Goal: Information Seeking & Learning: Learn about a topic

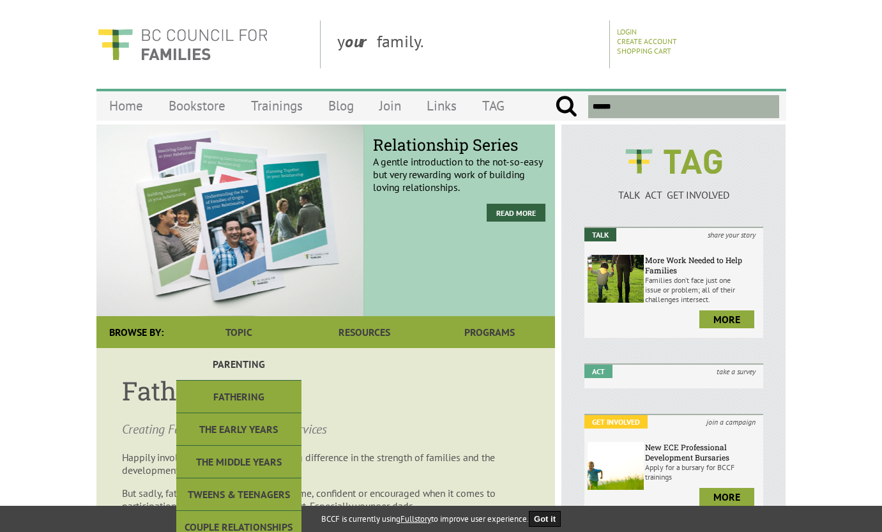
scroll to position [255, 0]
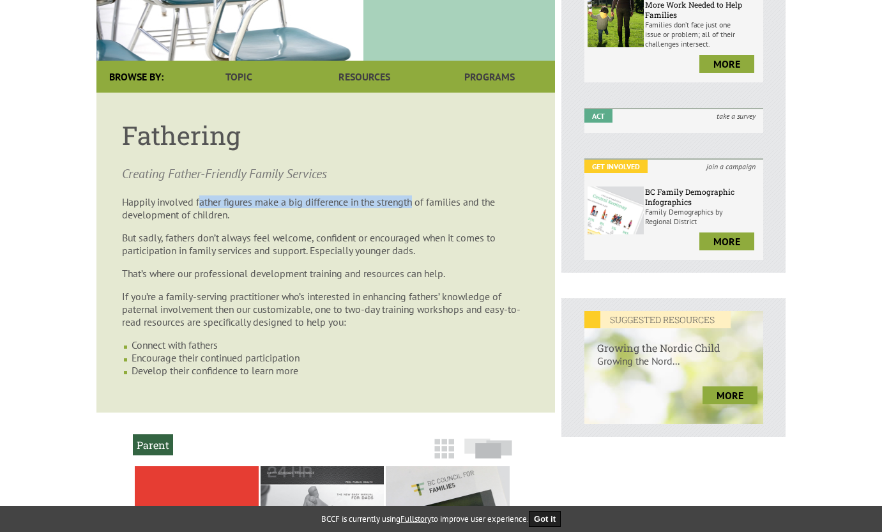
drag, startPoint x: 203, startPoint y: 206, endPoint x: 418, endPoint y: 206, distance: 214.5
click at [418, 206] on p "Happily involved father figures make a big difference in the strength of famili…" at bounding box center [325, 208] width 407 height 26
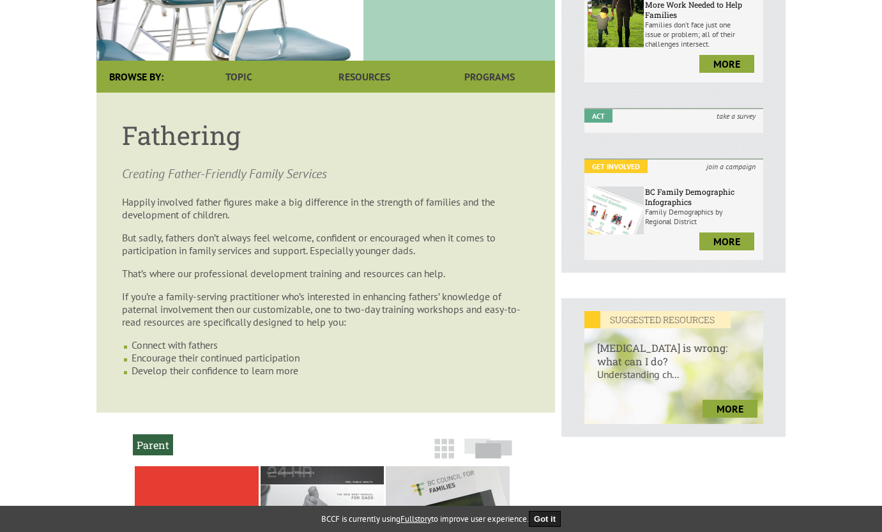
click at [427, 214] on p "Happily involved father figures make a big difference in the strength of famili…" at bounding box center [325, 208] width 407 height 26
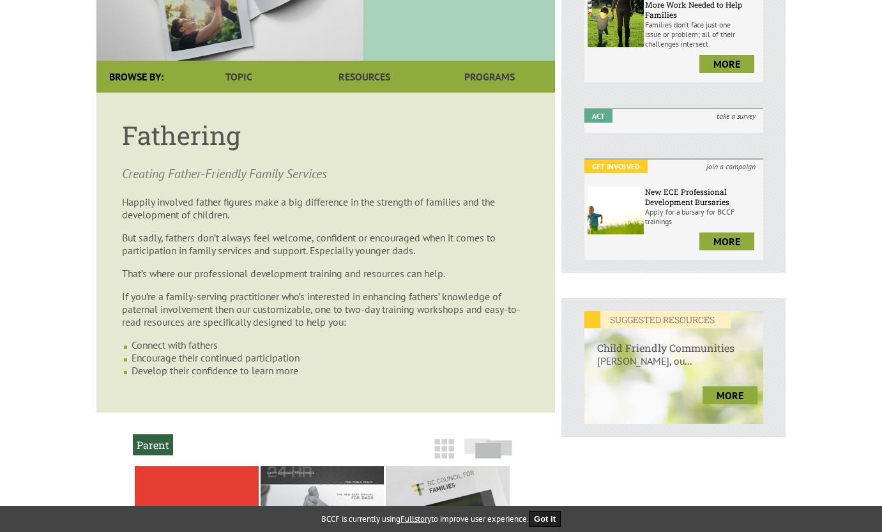
scroll to position [511, 0]
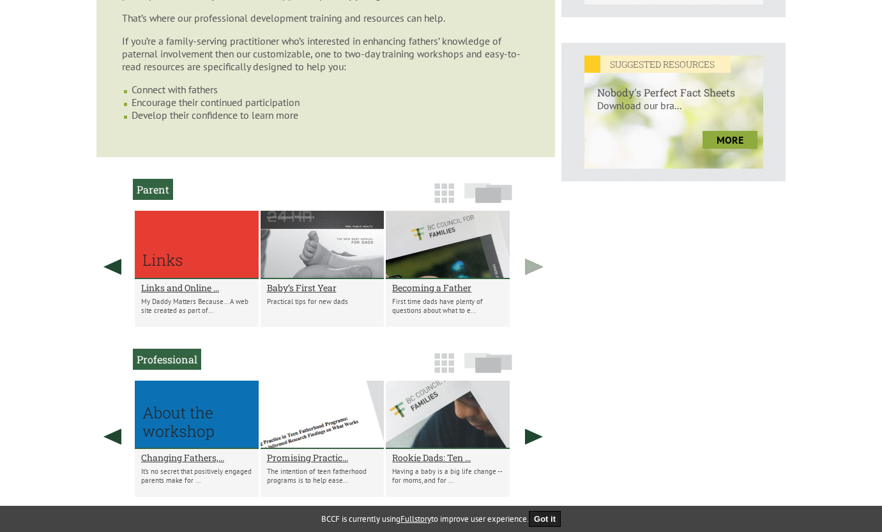
click at [535, 268] on link at bounding box center [534, 267] width 32 height 112
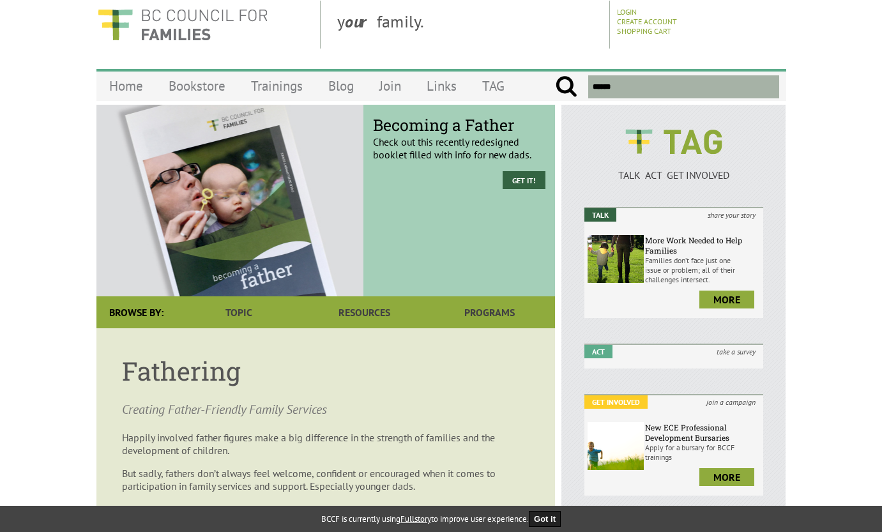
scroll to position [0, 0]
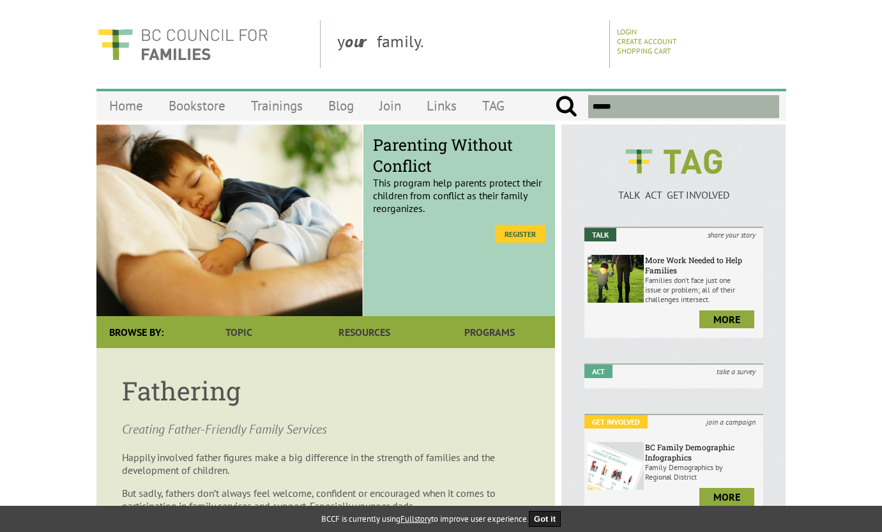
click at [526, 234] on link "Register" at bounding box center [520, 234] width 50 height 18
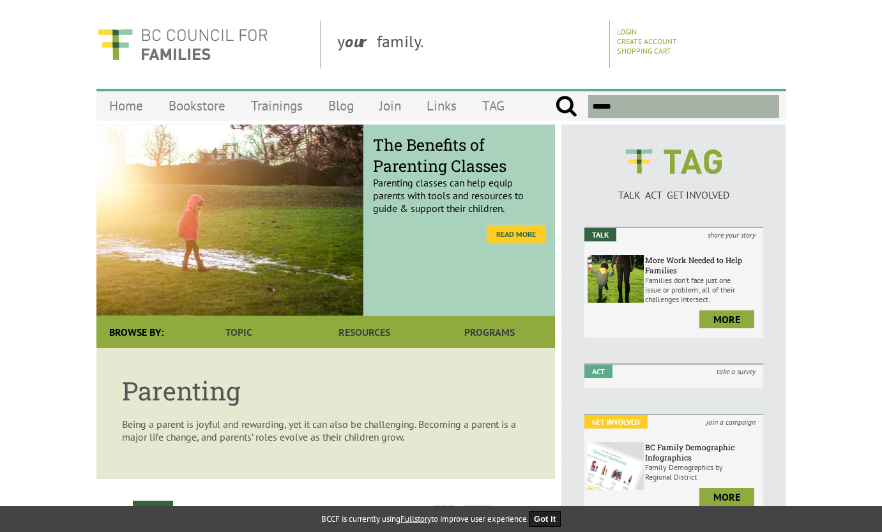
click at [513, 232] on link "Read More" at bounding box center [516, 234] width 59 height 18
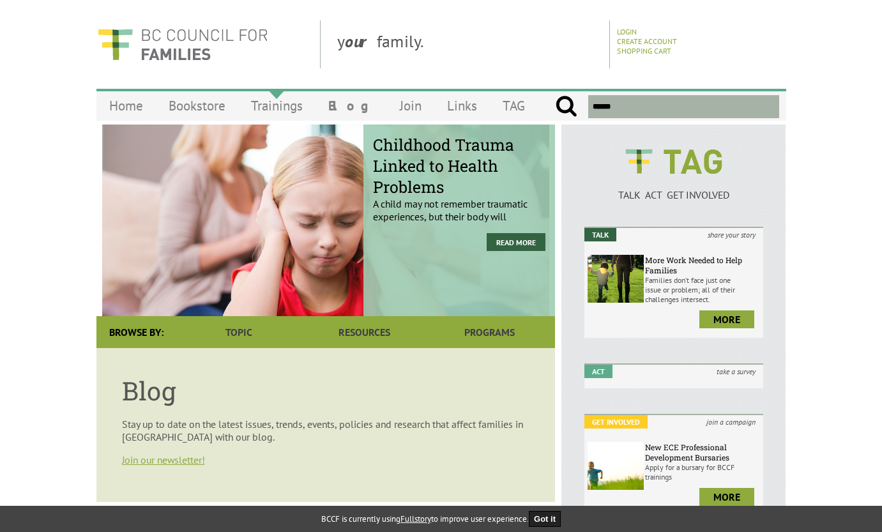
click at [275, 107] on link "Trainings" at bounding box center [276, 106] width 77 height 30
